Goal: Check status: Check status

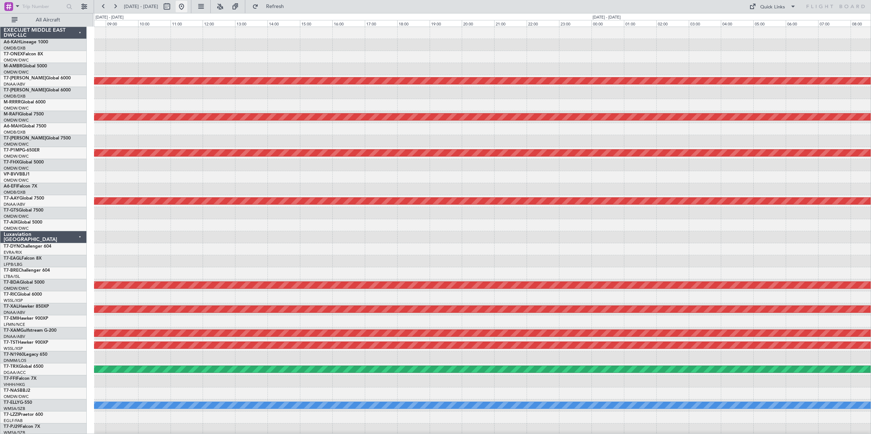
click at [187, 9] on button at bounding box center [182, 7] width 12 height 12
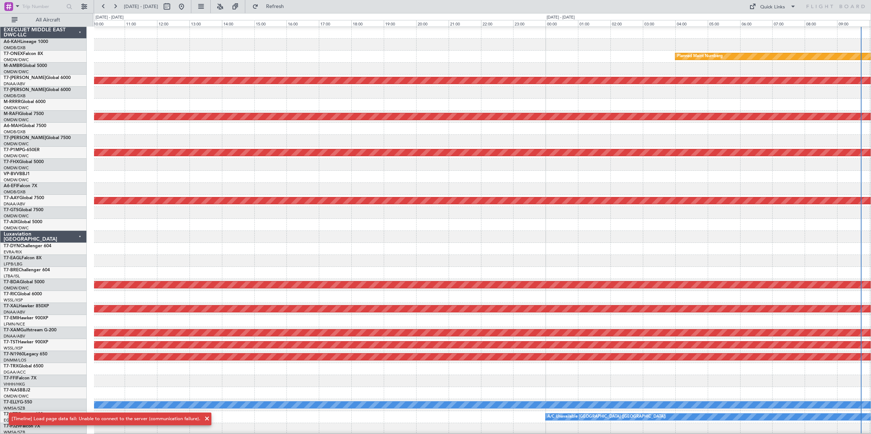
click at [565, 105] on div at bounding box center [482, 105] width 777 height 12
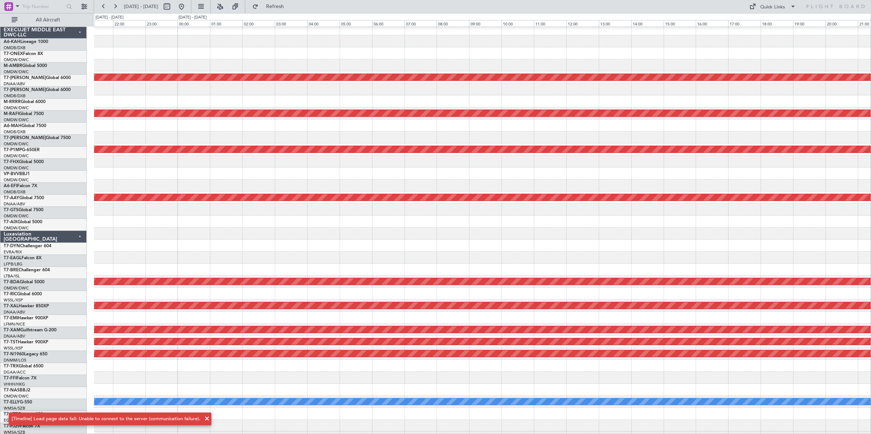
scroll to position [4, 0]
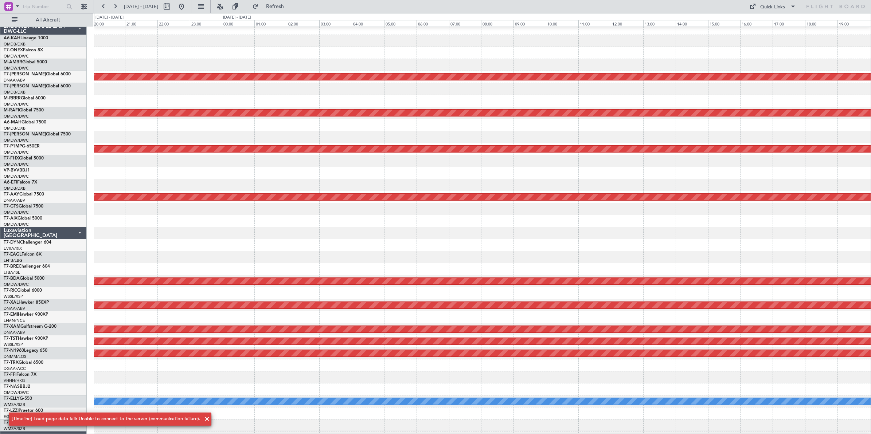
click at [150, 99] on div at bounding box center [482, 101] width 777 height 12
click at [103, 7] on button at bounding box center [104, 7] width 12 height 12
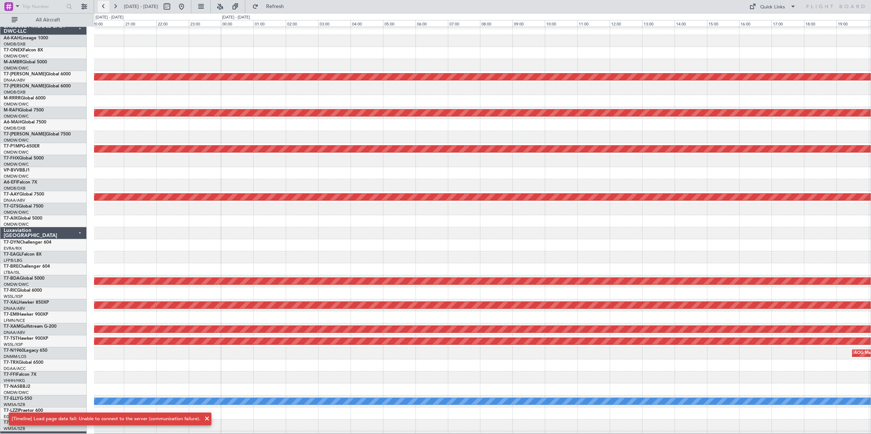
click at [103, 7] on button at bounding box center [104, 7] width 12 height 12
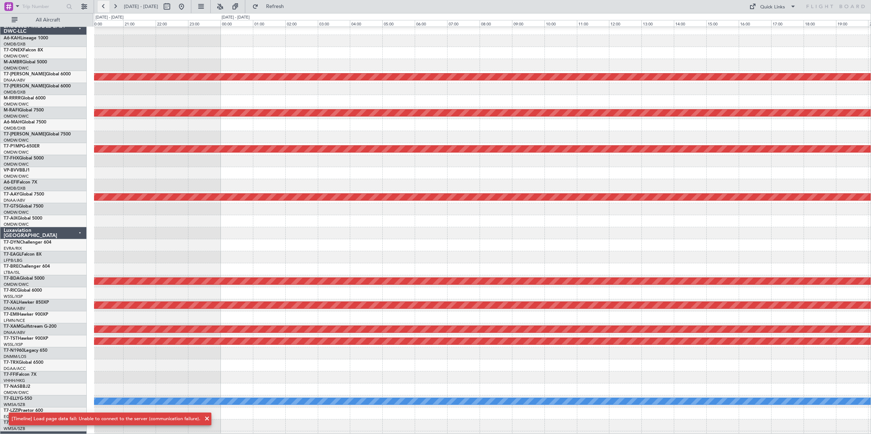
click at [103, 7] on button at bounding box center [104, 7] width 12 height 12
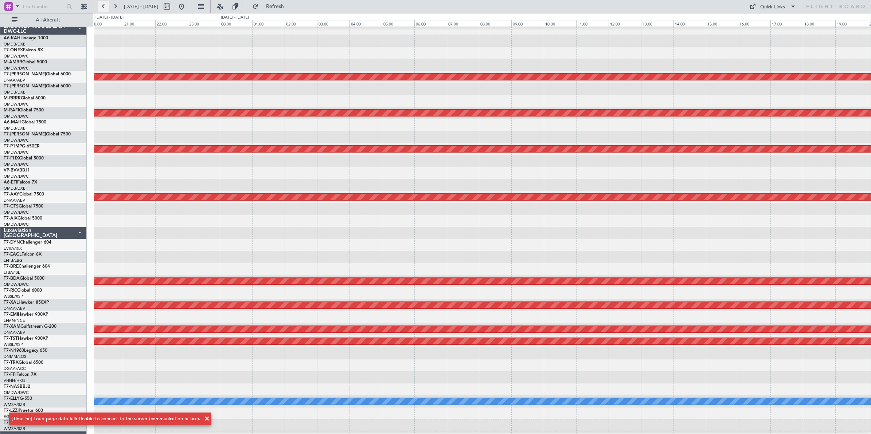
click at [103, 7] on button at bounding box center [104, 7] width 12 height 12
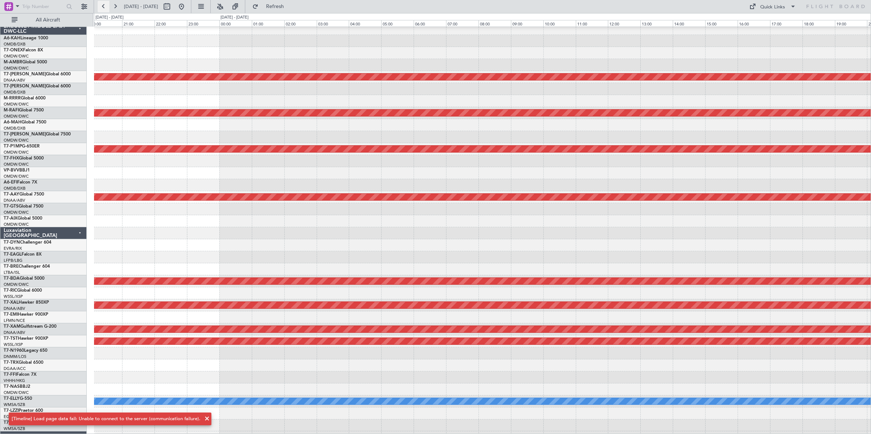
click at [103, 7] on button at bounding box center [104, 7] width 12 height 12
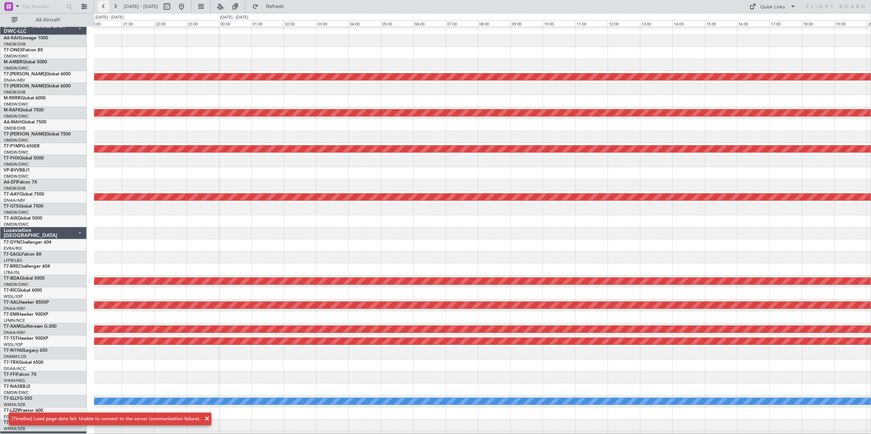
click at [103, 7] on button at bounding box center [104, 7] width 12 height 12
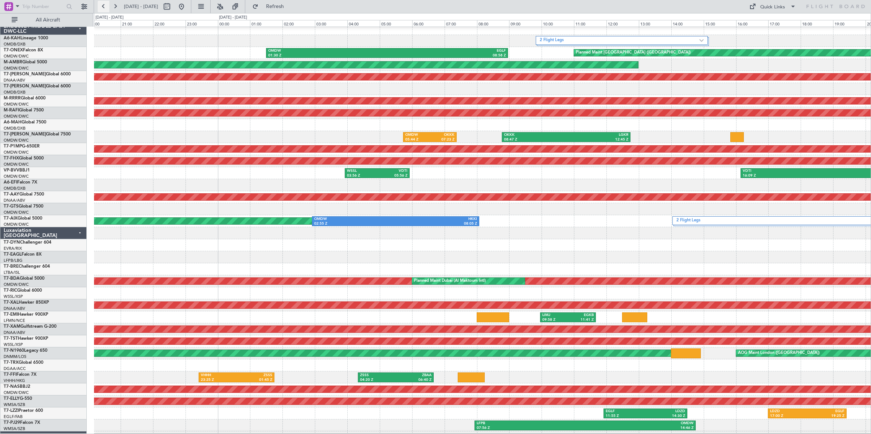
click at [103, 7] on button at bounding box center [104, 7] width 12 height 12
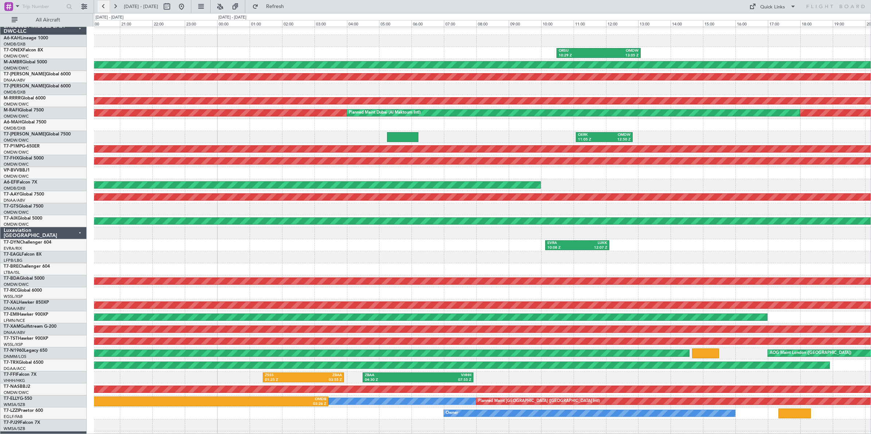
click at [103, 7] on button at bounding box center [104, 7] width 12 height 12
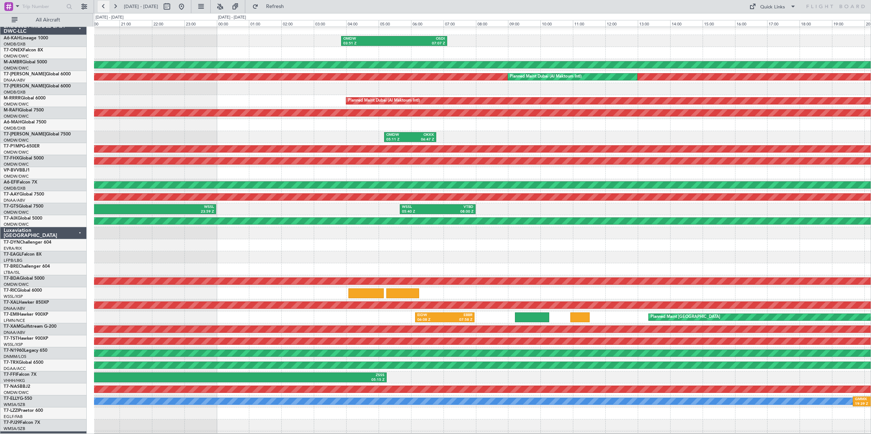
click at [103, 7] on button at bounding box center [104, 7] width 12 height 12
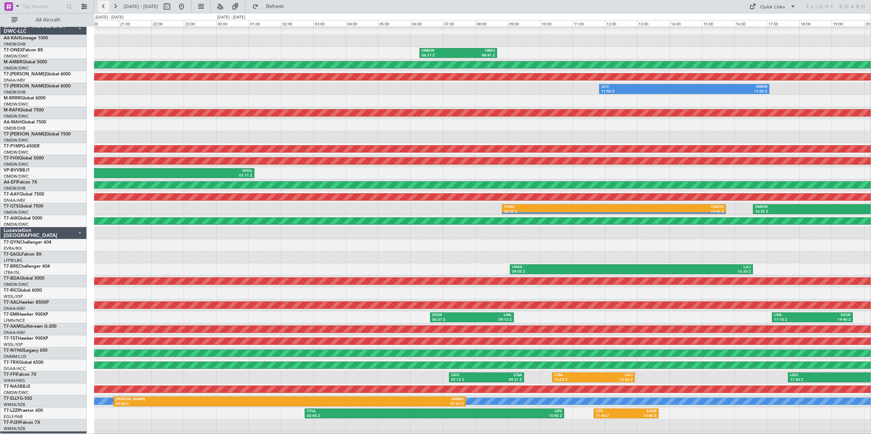
click at [103, 7] on button at bounding box center [104, 7] width 12 height 12
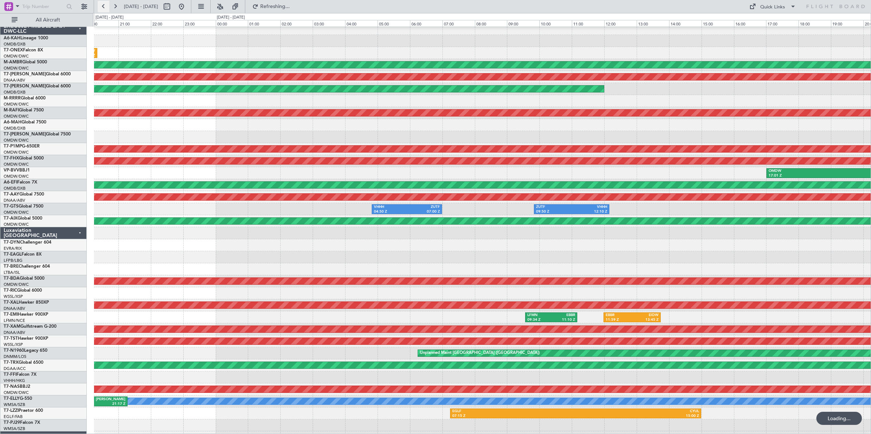
click at [103, 7] on button at bounding box center [104, 7] width 12 height 12
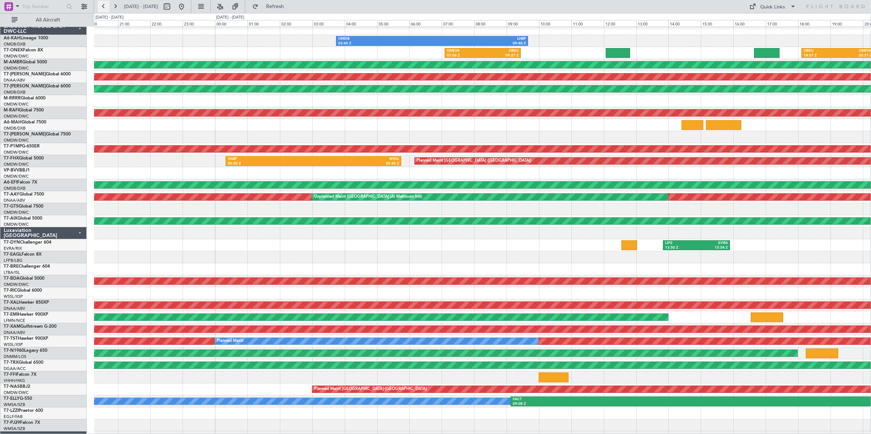
click at [103, 7] on button at bounding box center [104, 7] width 12 height 12
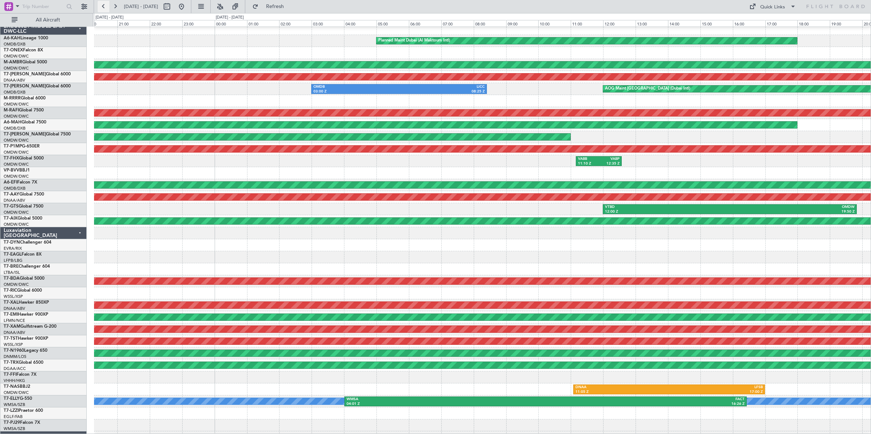
click at [103, 7] on button at bounding box center [104, 7] width 12 height 12
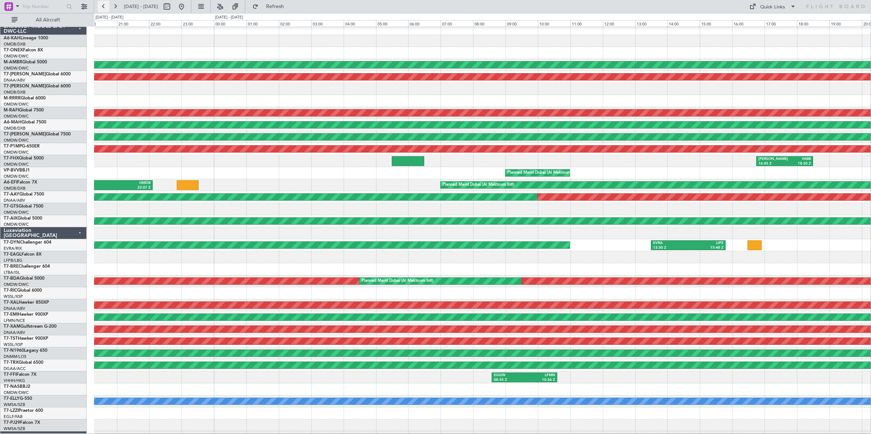
click at [103, 7] on button at bounding box center [104, 7] width 12 height 12
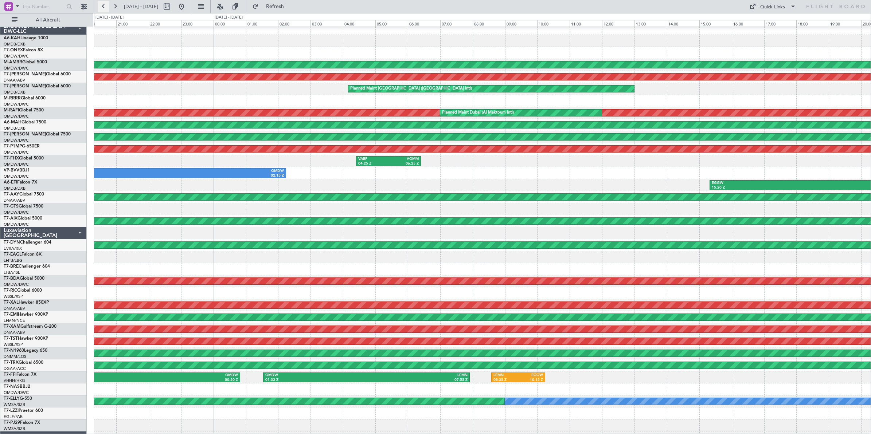
click at [103, 7] on button at bounding box center [104, 7] width 12 height 12
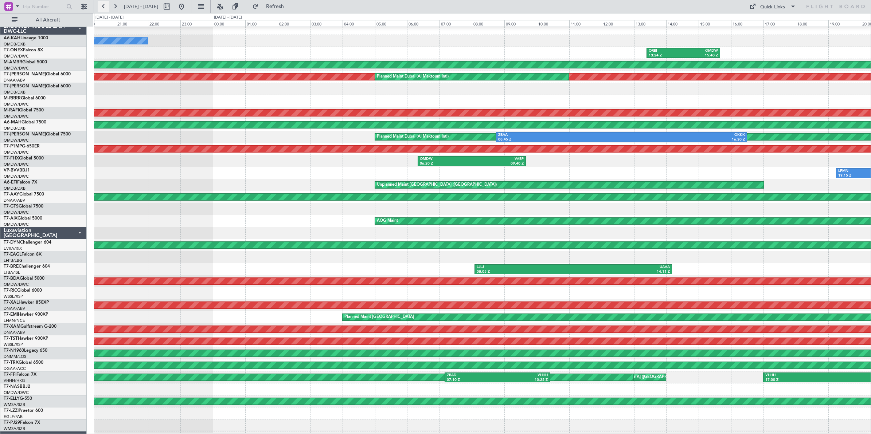
click at [103, 7] on button at bounding box center [104, 7] width 12 height 12
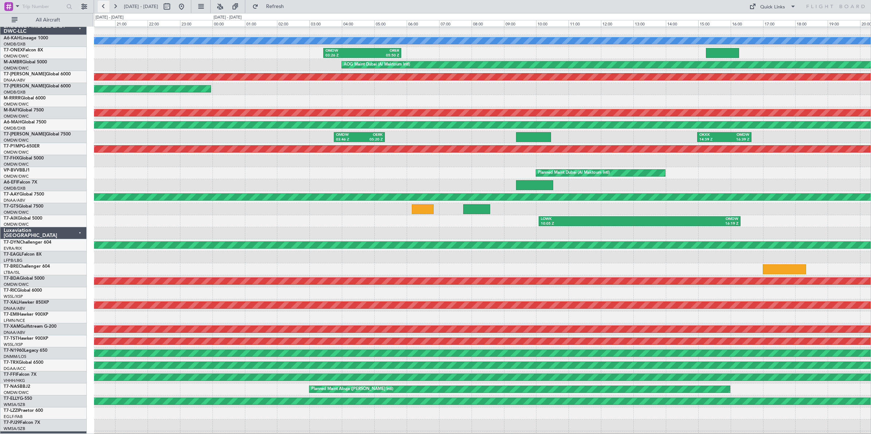
click at [103, 7] on button at bounding box center [104, 7] width 12 height 12
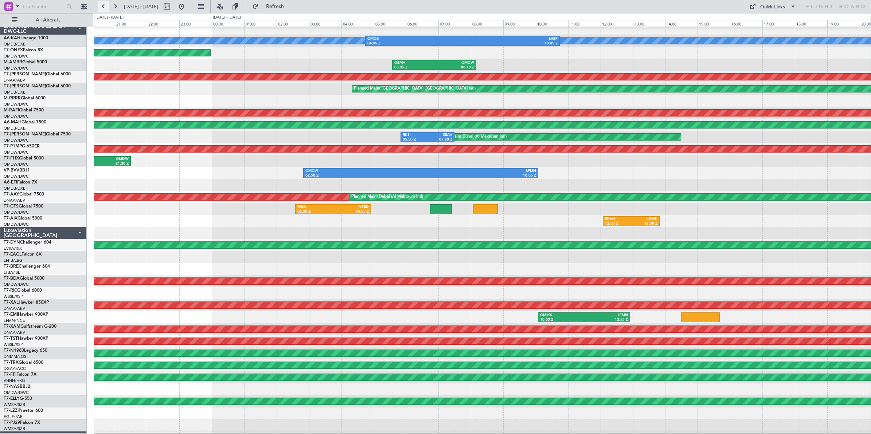
click at [103, 7] on button at bounding box center [104, 7] width 12 height 12
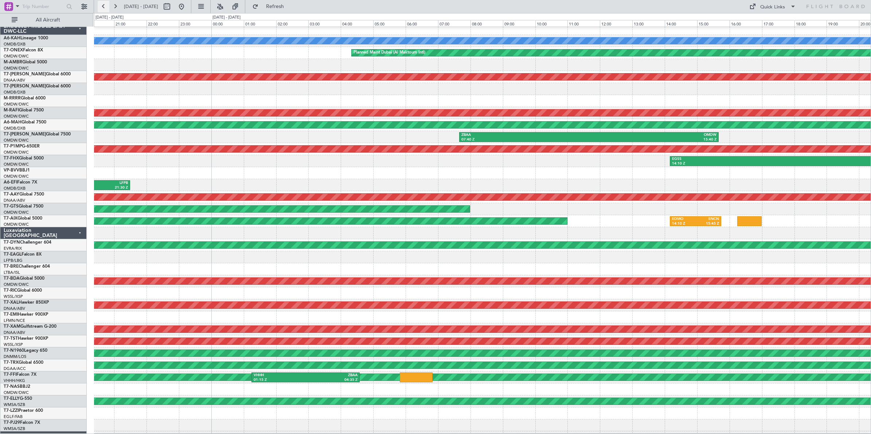
click at [103, 7] on button at bounding box center [104, 7] width 12 height 12
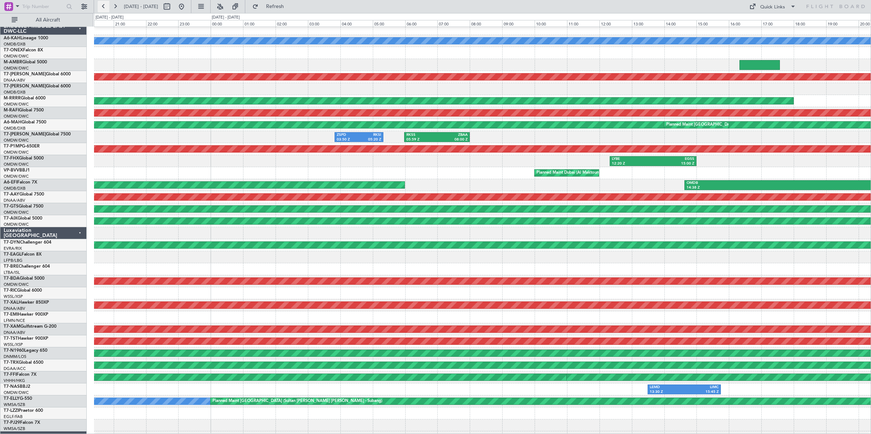
click at [103, 7] on button at bounding box center [104, 7] width 12 height 12
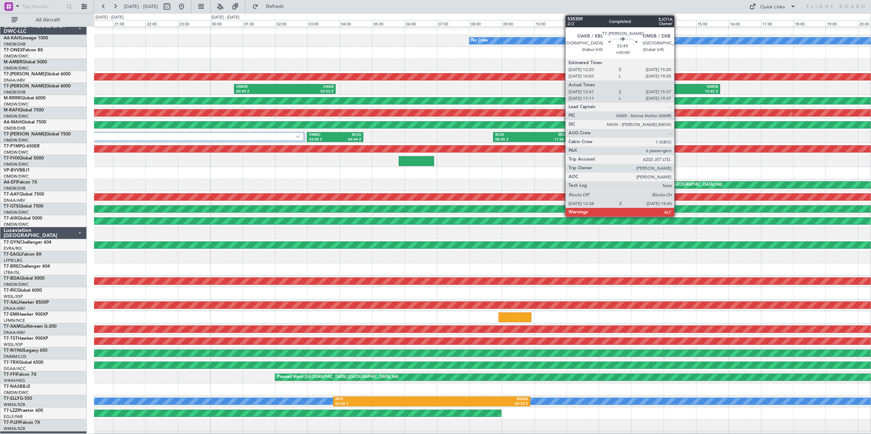
click at [678, 89] on div "15:45 Z" at bounding box center [693, 91] width 48 height 5
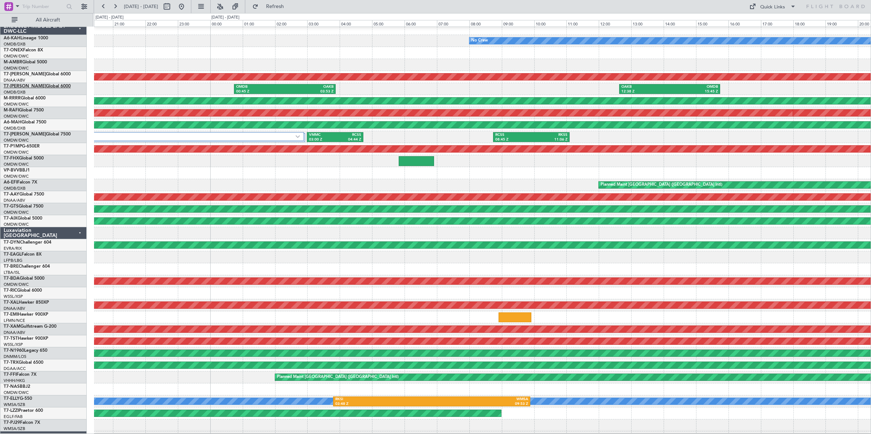
click at [31, 85] on link "T7-AZIZI Global 6000" at bounding box center [37, 86] width 67 height 4
click at [173, 7] on button at bounding box center [167, 7] width 12 height 12
select select "8"
select select "2025"
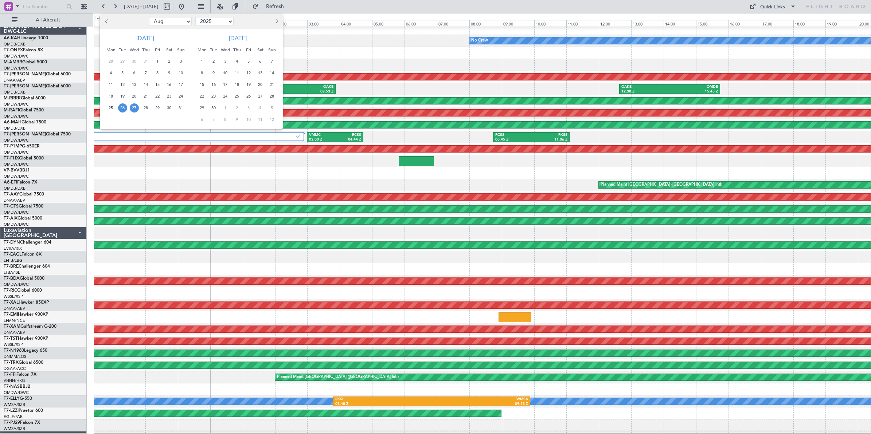
click at [174, 21] on select "Jan Feb Mar Apr May Jun [DATE] Aug Sep Oct Nov Dec" at bounding box center [170, 21] width 43 height 9
select select "9"
click at [149, 17] on select "Jan Feb Mar Apr May Jun [DATE] Aug Sep Oct Nov Dec" at bounding box center [170, 21] width 43 height 9
click at [146, 72] on span "11" at bounding box center [145, 73] width 9 height 9
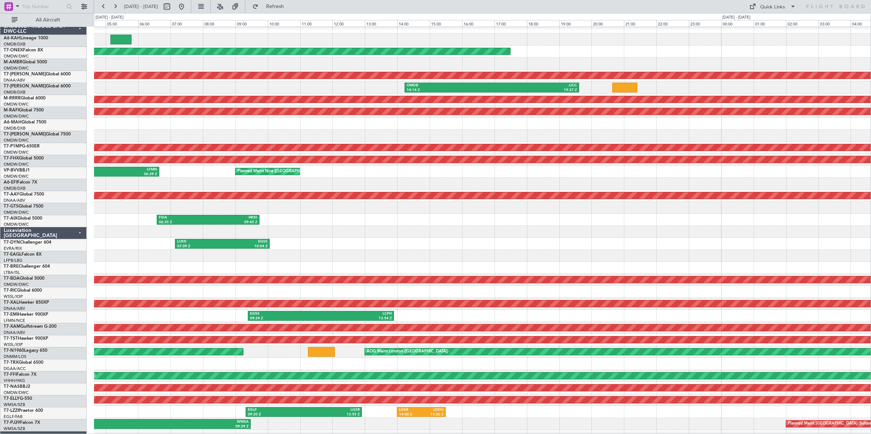
scroll to position [6, 0]
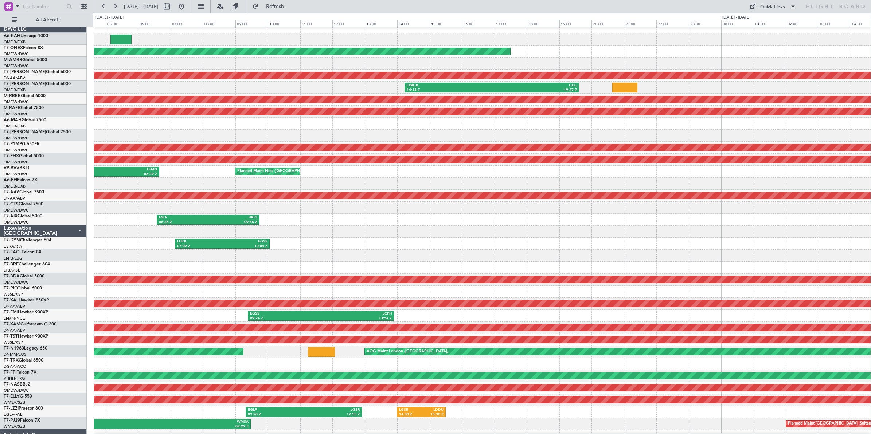
click at [324, 85] on div "OMDB 14:14 Z LICC 19:37 Z" at bounding box center [482, 88] width 777 height 12
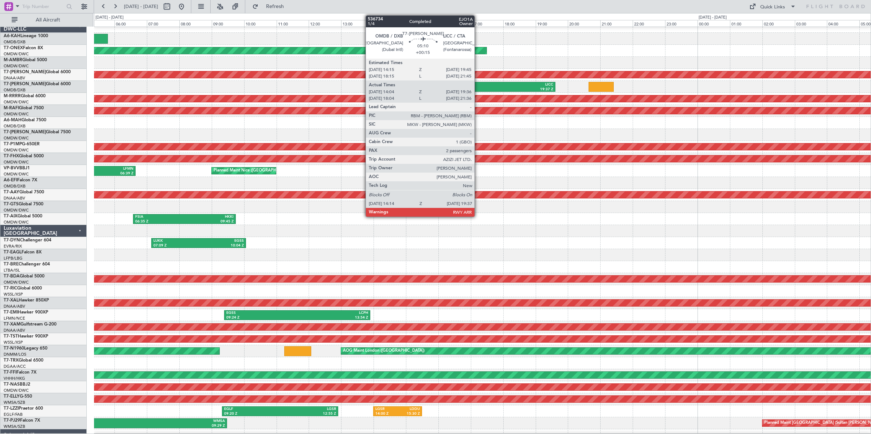
click at [478, 86] on div "LICC" at bounding box center [510, 84] width 85 height 5
